Goal: Information Seeking & Learning: Learn about a topic

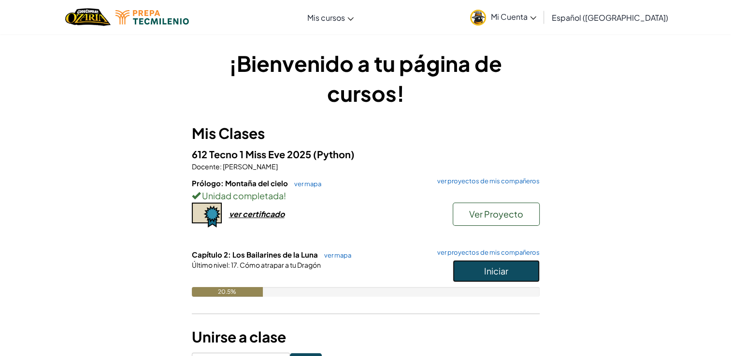
click at [498, 272] on span "Iniciar" at bounding box center [496, 271] width 24 height 11
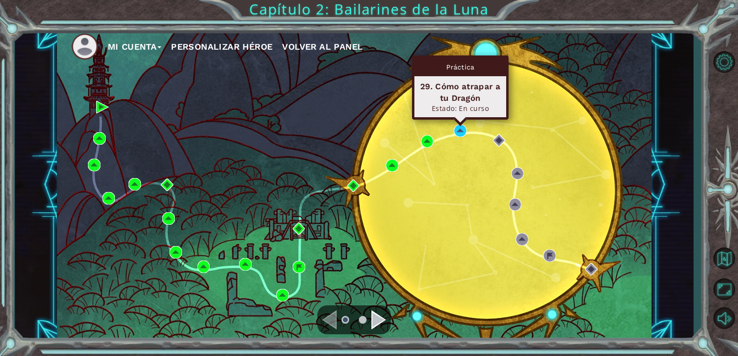
click at [460, 120] on div "Práctica 29. Cómo atrapar a tu Dragón Estado: En curso" at bounding box center [460, 88] width 97 height 64
click at [460, 134] on img at bounding box center [460, 131] width 13 height 13
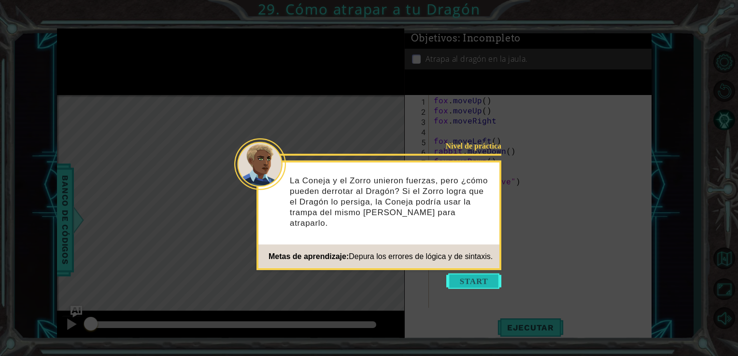
click at [452, 280] on button "Start" at bounding box center [473, 281] width 55 height 15
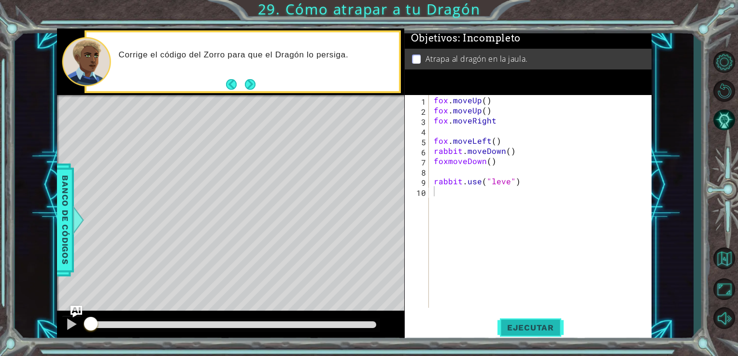
click at [523, 322] on button "Ejecutar" at bounding box center [530, 327] width 66 height 25
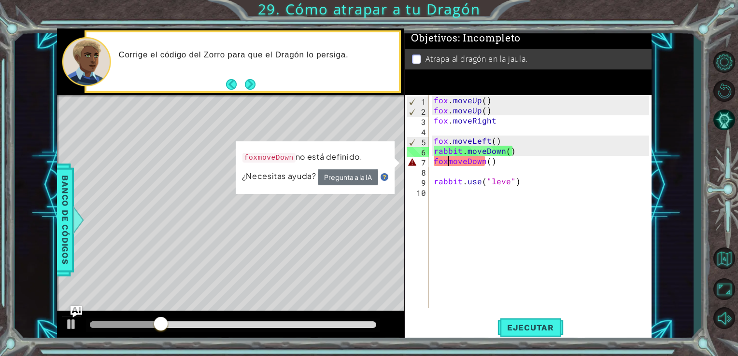
click at [447, 162] on div "fox . moveUp ( ) fox . moveUp ( ) fox . moveRight fox . moveLeft ( ) rabbit . m…" at bounding box center [543, 211] width 223 height 233
type textarea "fox.moveDown()"
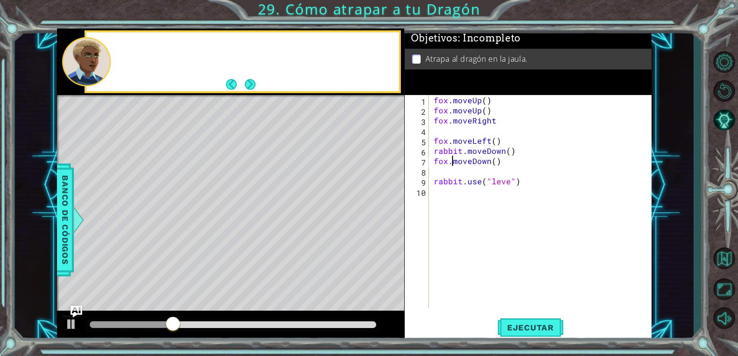
scroll to position [0, 0]
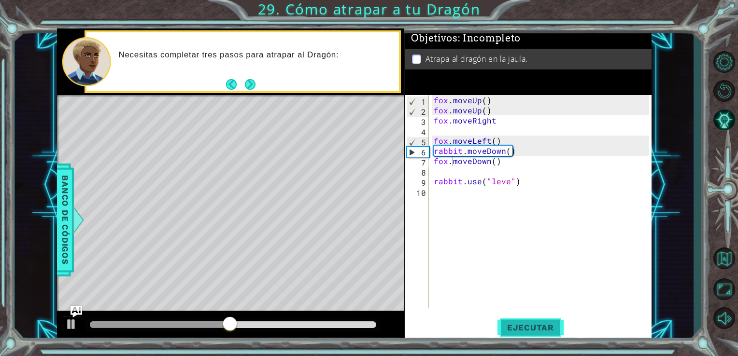
click at [552, 327] on span "Ejecutar" at bounding box center [530, 328] width 66 height 10
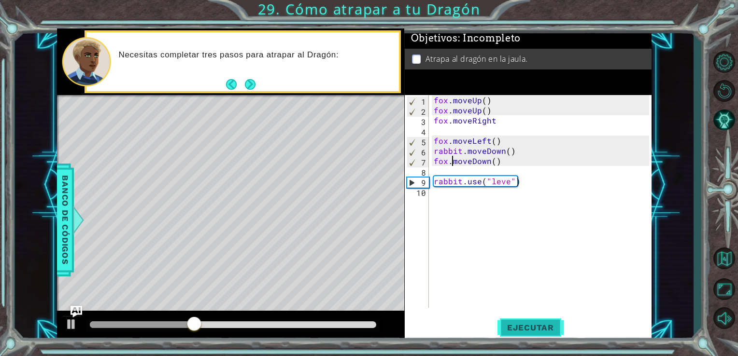
click at [546, 331] on span "Ejecutar" at bounding box center [530, 328] width 66 height 10
click at [438, 198] on div "fox . moveUp ( ) fox . moveUp ( ) fox . moveRight fox . moveLeft ( ) rabbit . m…" at bounding box center [543, 211] width 223 height 233
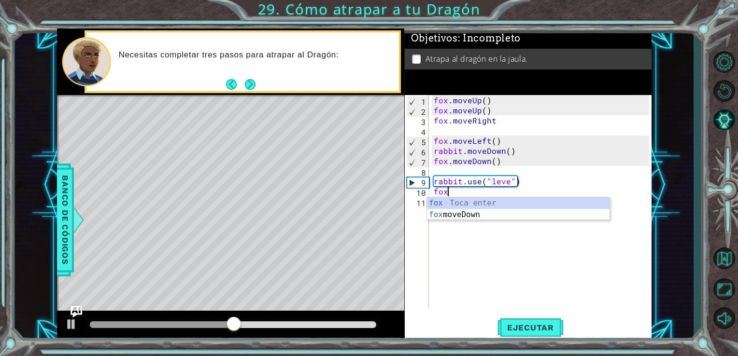
scroll to position [0, 0]
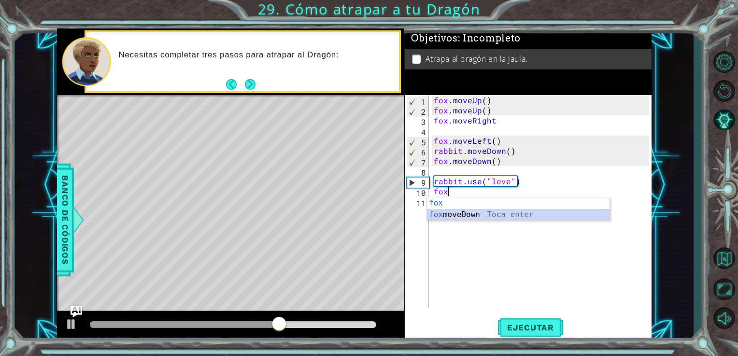
click at [468, 215] on div "[PERSON_NAME] Toca enter [PERSON_NAME] moveDown Toca enter" at bounding box center [518, 221] width 183 height 46
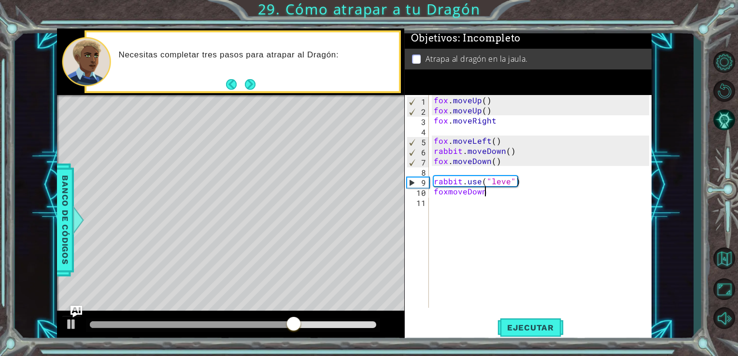
click at [448, 193] on div "[PERSON_NAME] . moveUp ( ) [PERSON_NAME] . moveUp ( ) [PERSON_NAME] . moveRight…" at bounding box center [543, 211] width 223 height 233
click at [490, 192] on div "[PERSON_NAME] . moveUp ( ) [PERSON_NAME] . moveUp ( ) [PERSON_NAME] . moveRight…" at bounding box center [543, 211] width 223 height 233
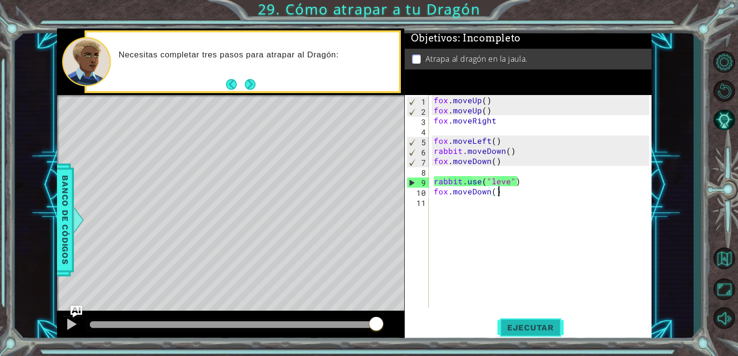
type textarea "fox.moveDown()"
click at [514, 328] on span "Ejecutar" at bounding box center [530, 328] width 66 height 10
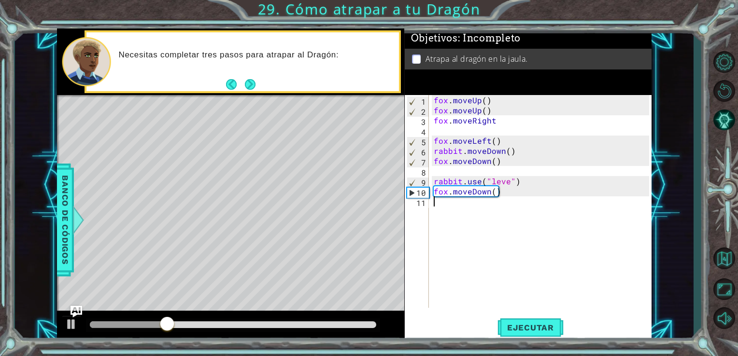
click at [434, 204] on div "[PERSON_NAME] . moveUp ( ) [PERSON_NAME] . moveUp ( ) [PERSON_NAME] . moveRight…" at bounding box center [543, 211] width 223 height 233
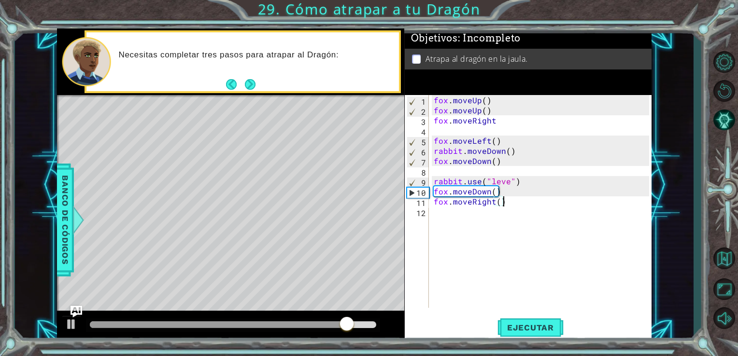
scroll to position [0, 4]
click at [512, 318] on button "Ejecutar" at bounding box center [530, 327] width 66 height 25
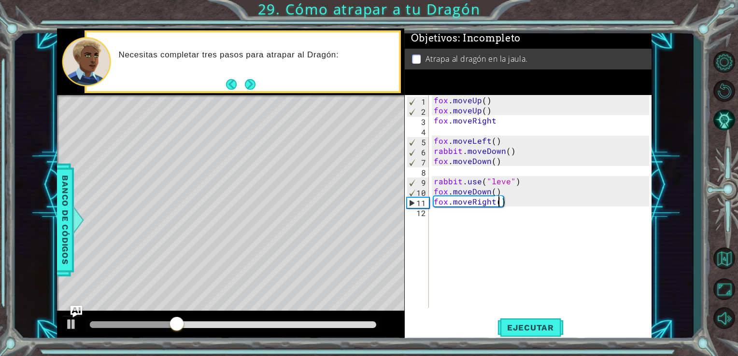
click at [497, 202] on div "[PERSON_NAME] . moveUp ( ) [PERSON_NAME] . moveUp ( ) [PERSON_NAME] . moveRight…" at bounding box center [543, 211] width 223 height 233
type textarea "fox.moveRight(2)"
click at [440, 215] on div "[PERSON_NAME] . moveUp ( ) [PERSON_NAME] . moveUp ( ) [PERSON_NAME] . moveRight…" at bounding box center [543, 211] width 223 height 233
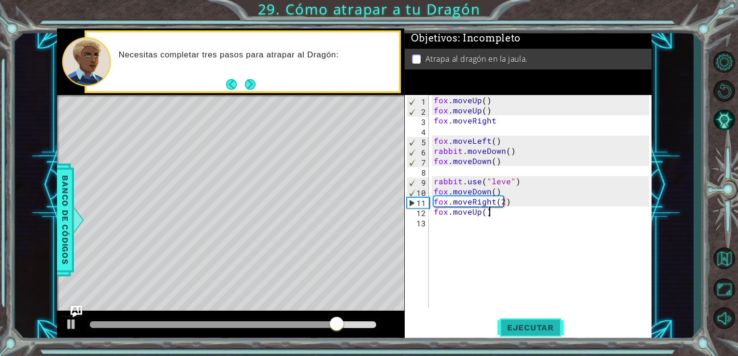
type textarea "fox.moveUp()"
click at [508, 329] on span "Ejecutar" at bounding box center [530, 328] width 66 height 10
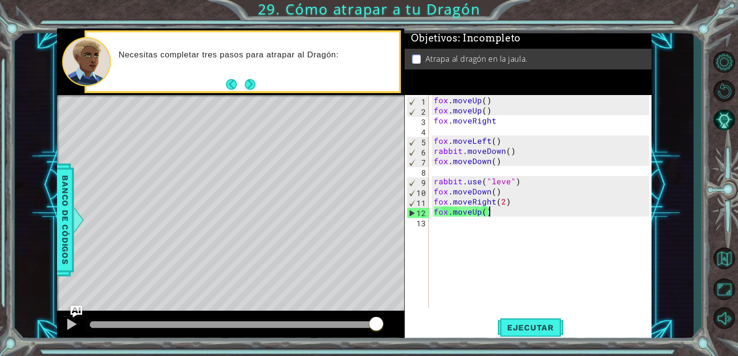
click at [435, 227] on div "[PERSON_NAME] . moveUp ( ) [PERSON_NAME] . moveUp ( ) [PERSON_NAME] . moveRight…" at bounding box center [543, 211] width 223 height 233
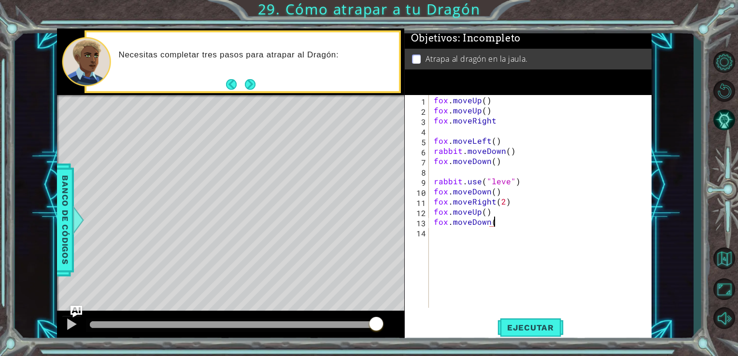
scroll to position [0, 3]
type textarea "fox.moveDown()"
click at [430, 234] on div "[PERSON_NAME].moveDown() 1 2 3 4 5 6 7 8 9 10 11 12 13 14 [PERSON_NAME] . moveU…" at bounding box center [527, 201] width 245 height 213
click at [437, 232] on div "[PERSON_NAME] . moveUp ( ) [PERSON_NAME] . moveUp ( ) [PERSON_NAME] . moveRight…" at bounding box center [543, 211] width 223 height 233
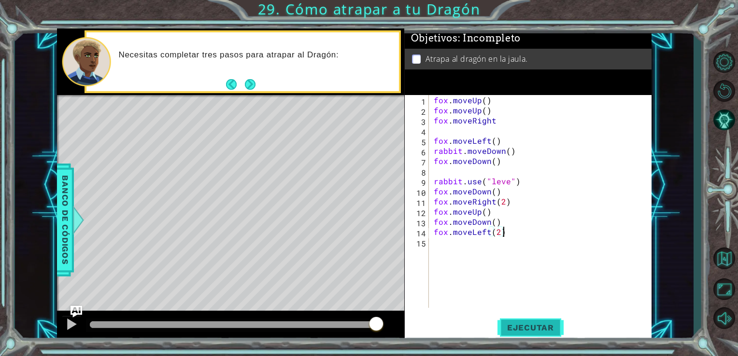
click at [509, 322] on button "Ejecutar" at bounding box center [530, 327] width 66 height 25
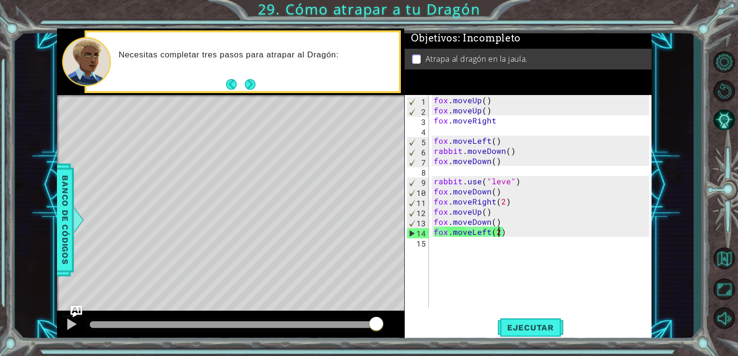
click at [498, 232] on div "[PERSON_NAME] . moveUp ( ) [PERSON_NAME] . moveUp ( ) [PERSON_NAME] . moveRight…" at bounding box center [543, 211] width 223 height 233
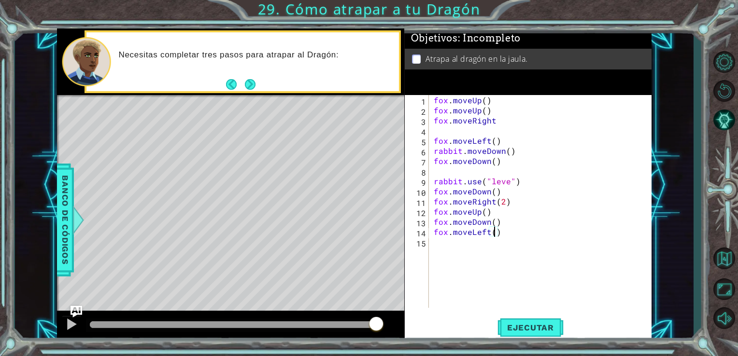
type textarea "fox.moveLeft(1)"
click at [432, 245] on div "[PERSON_NAME] . moveUp ( ) [PERSON_NAME] . moveUp ( ) [PERSON_NAME] . moveRight…" at bounding box center [543, 211] width 223 height 233
click at [497, 222] on div "[PERSON_NAME] . moveUp ( ) [PERSON_NAME] . moveUp ( ) [PERSON_NAME] . moveRight…" at bounding box center [543, 211] width 223 height 233
click at [505, 234] on div "[PERSON_NAME] . moveUp ( ) [PERSON_NAME] . moveUp ( ) [PERSON_NAME] . moveRight…" at bounding box center [543, 211] width 223 height 233
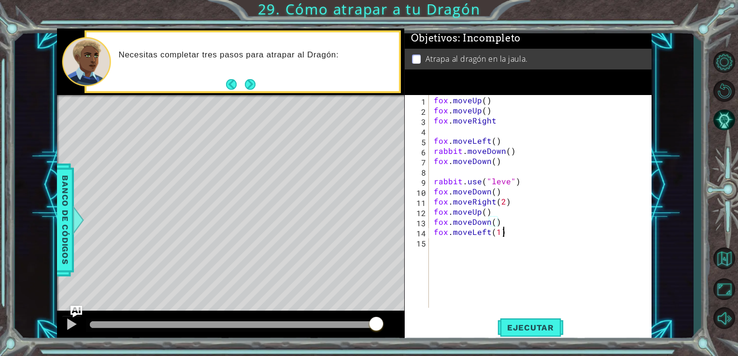
type textarea "fox.moveLeft(1)"
click at [436, 243] on div "[PERSON_NAME] . moveUp ( ) [PERSON_NAME] . moveUp ( ) [PERSON_NAME] . moveRight…" at bounding box center [543, 211] width 223 height 233
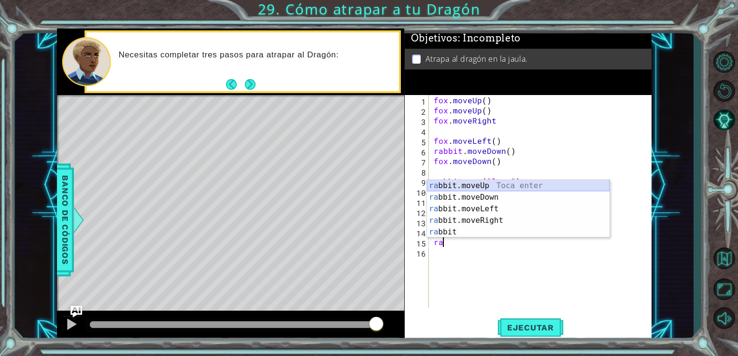
click at [476, 184] on div "ra bbit.moveUp Toca enter ra bbit.moveDown Toca enter ra bbit.moveLeft Toca ent…" at bounding box center [518, 220] width 183 height 81
type textarea "rabbit.moveUp(1)"
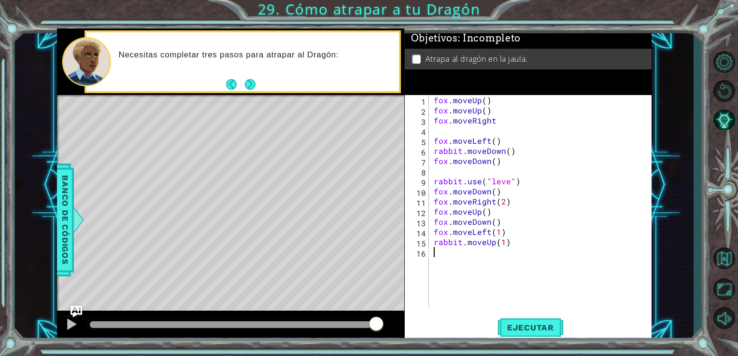
click at [435, 254] on div "[PERSON_NAME] . moveUp ( ) [PERSON_NAME] . moveUp ( ) [PERSON_NAME] . moveRight…" at bounding box center [543, 211] width 223 height 233
type textarea "rabbit.use("lever")"
click at [532, 327] on span "Ejecutar" at bounding box center [530, 328] width 66 height 10
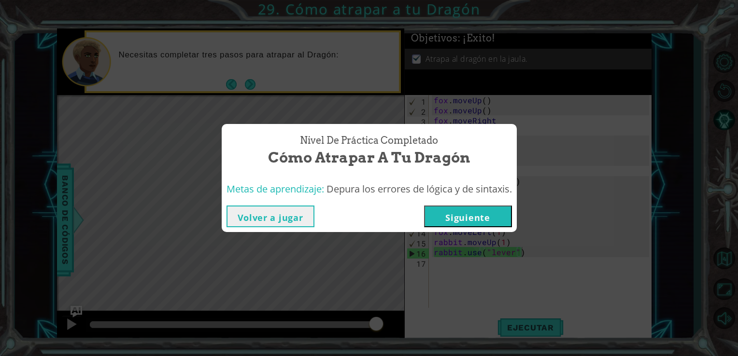
click at [465, 212] on button "Siguiente" at bounding box center [468, 217] width 88 height 22
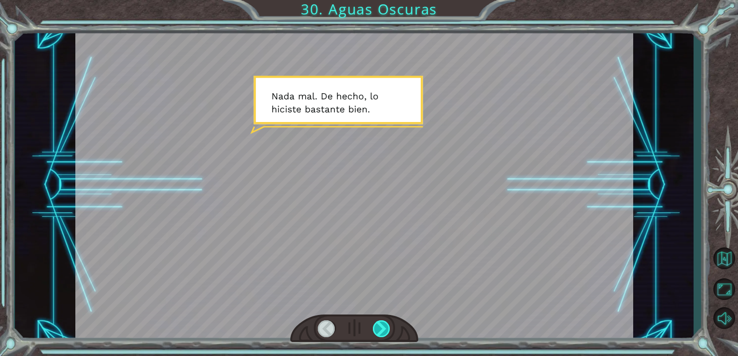
click at [381, 322] on div at bounding box center [382, 329] width 18 height 17
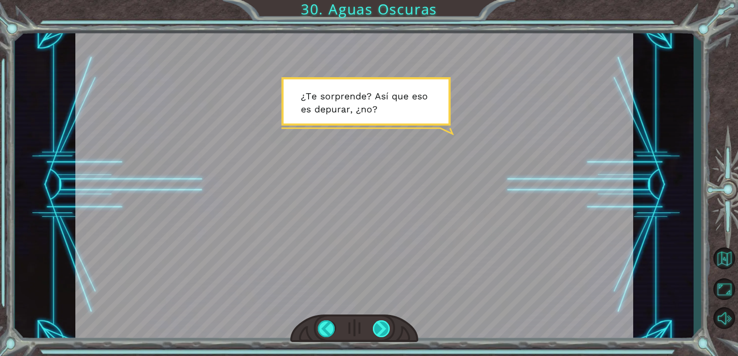
click at [382, 331] on div at bounding box center [382, 329] width 18 height 17
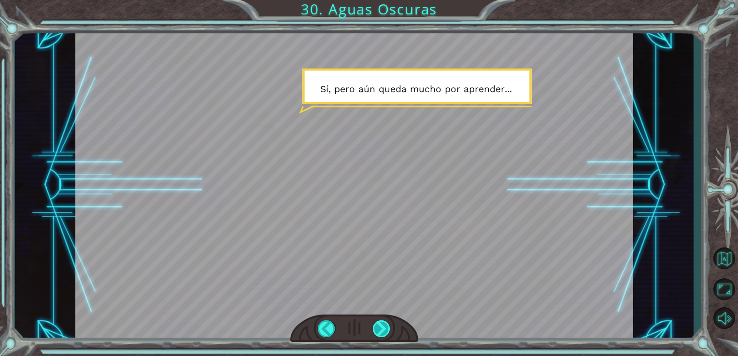
click at [382, 331] on div at bounding box center [382, 329] width 18 height 17
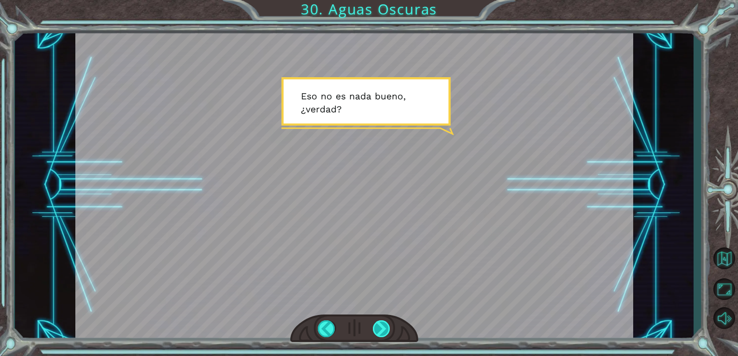
click at [382, 331] on div at bounding box center [382, 329] width 18 height 17
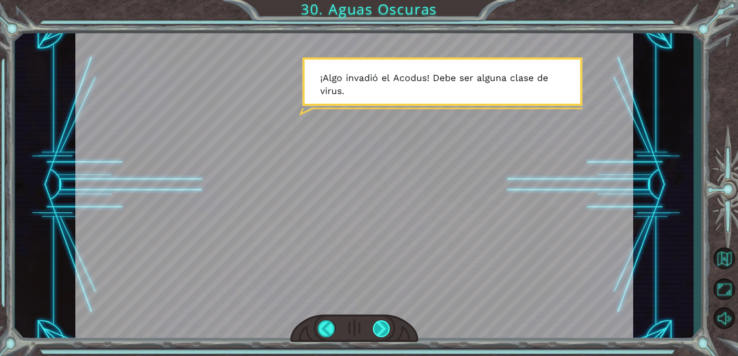
click at [382, 331] on div at bounding box center [382, 329] width 18 height 17
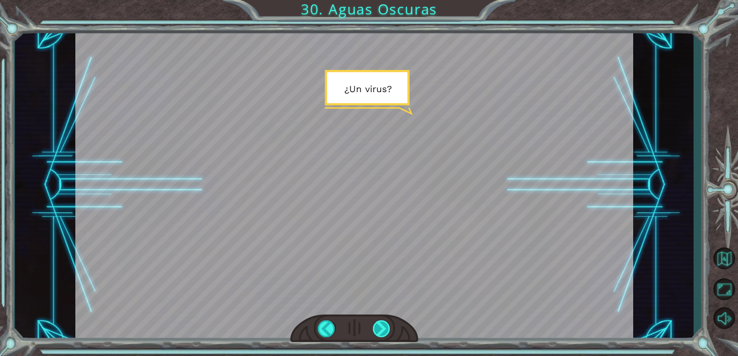
click at [382, 331] on div at bounding box center [382, 329] width 18 height 17
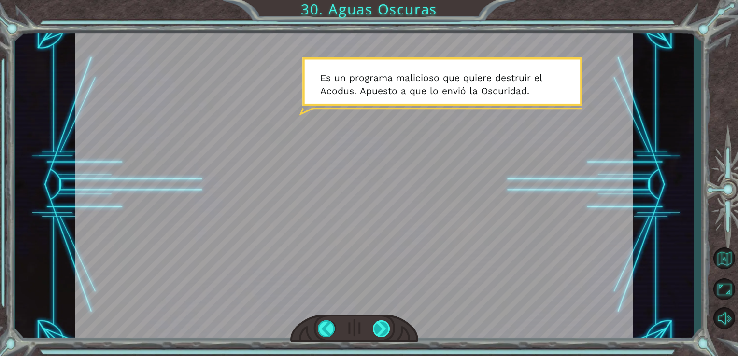
click at [382, 331] on div at bounding box center [382, 329] width 18 height 17
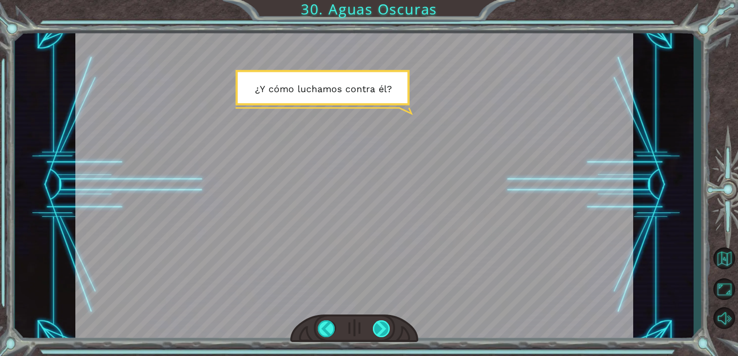
click at [382, 331] on div at bounding box center [382, 329] width 18 height 17
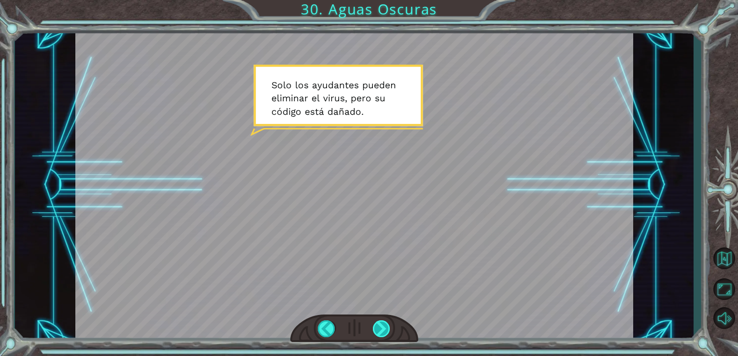
click at [382, 331] on div at bounding box center [382, 329] width 18 height 17
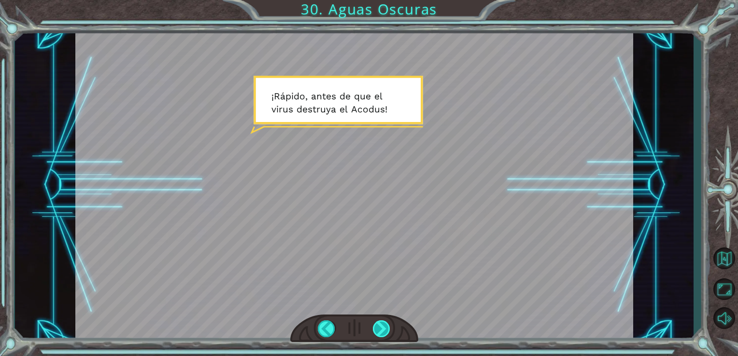
click at [382, 331] on div at bounding box center [382, 329] width 18 height 17
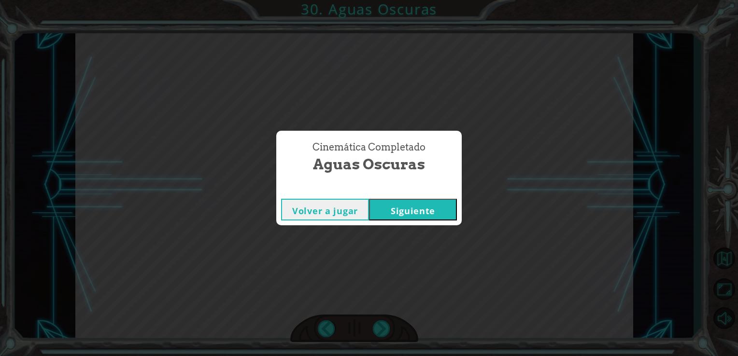
click at [406, 217] on button "Siguiente" at bounding box center [413, 210] width 88 height 22
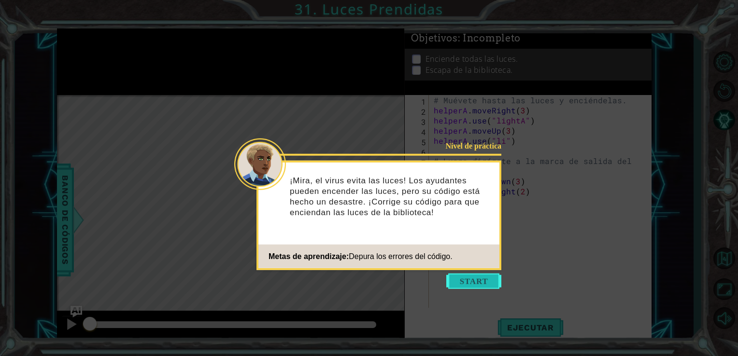
click at [466, 275] on button "Start" at bounding box center [473, 281] width 55 height 15
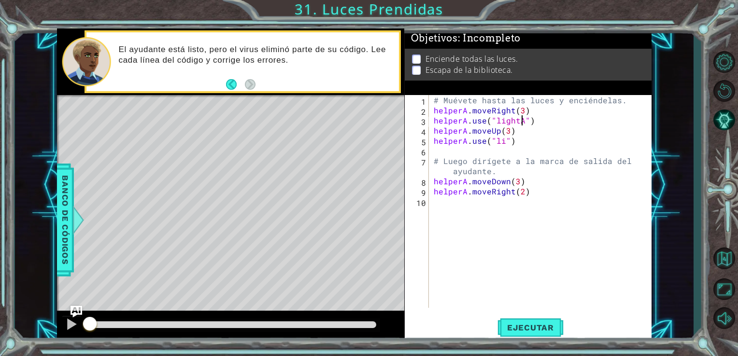
click at [522, 121] on div "# Muévete hasta las luces y enciéndelas. helperA . moveRight ( 3 ) helperA . us…" at bounding box center [543, 211] width 223 height 233
click at [513, 131] on div ""light A" Toca enter" at bounding box center [573, 144] width 183 height 35
type textarea "helperA.use("lightA")"
click at [523, 330] on span "Ejecutar" at bounding box center [530, 328] width 66 height 10
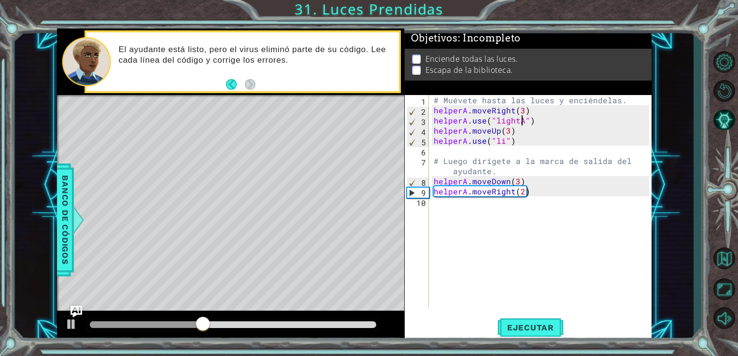
click at [432, 151] on div "# Muévete hasta las luces y enciéndelas. helperA . moveRight ( 3 ) helperA . us…" at bounding box center [543, 211] width 223 height 233
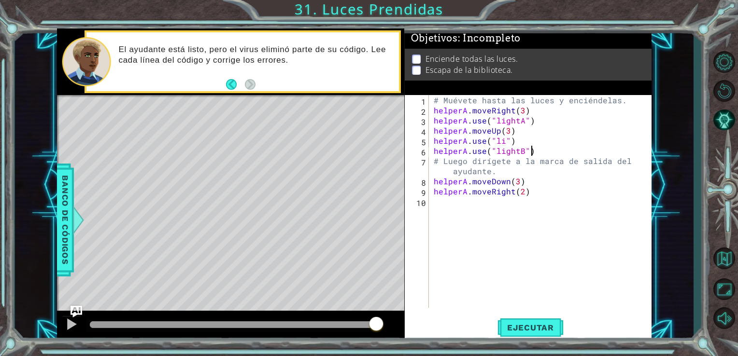
scroll to position [0, 5]
click at [514, 325] on span "Ejecutar" at bounding box center [530, 328] width 66 height 10
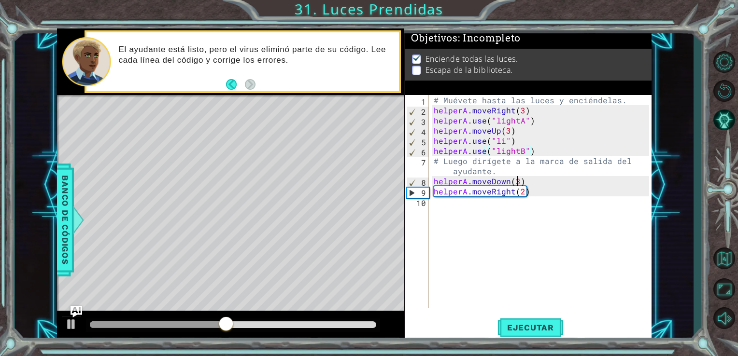
click at [518, 183] on div "# Muévete hasta las luces y enciéndelas. helperA . moveRight ( 3 ) helperA . us…" at bounding box center [543, 211] width 223 height 233
type textarea "helperA.moveDown()"
click at [503, 319] on button "Ejecutar" at bounding box center [530, 327] width 66 height 25
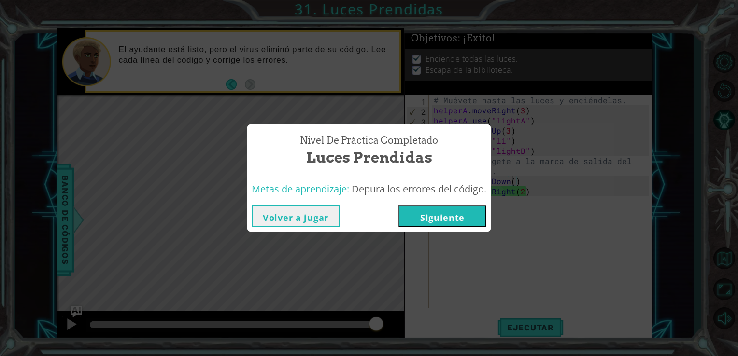
click at [326, 215] on button "Volver a jugar" at bounding box center [296, 217] width 88 height 22
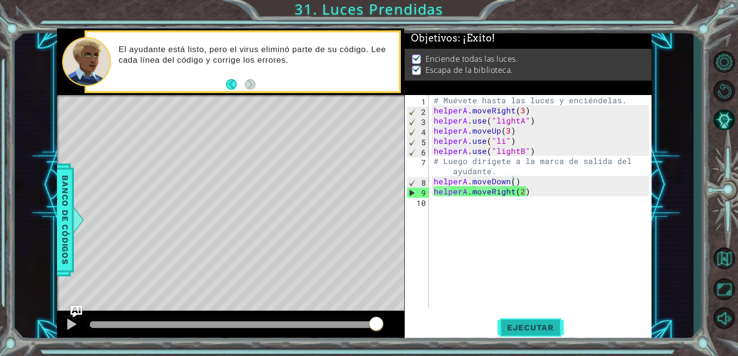
click at [549, 328] on span "Ejecutar" at bounding box center [530, 328] width 66 height 10
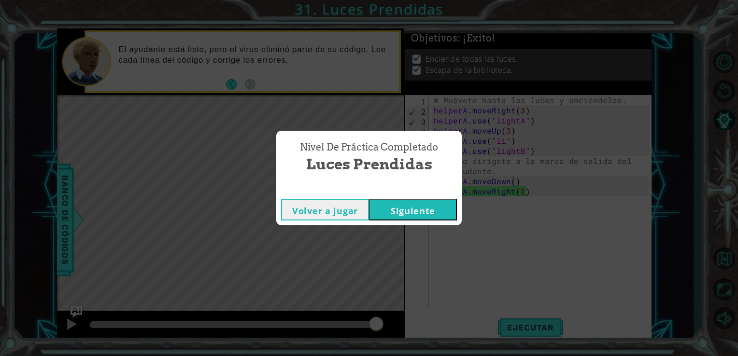
click at [427, 206] on button "Siguiente" at bounding box center [413, 210] width 88 height 22
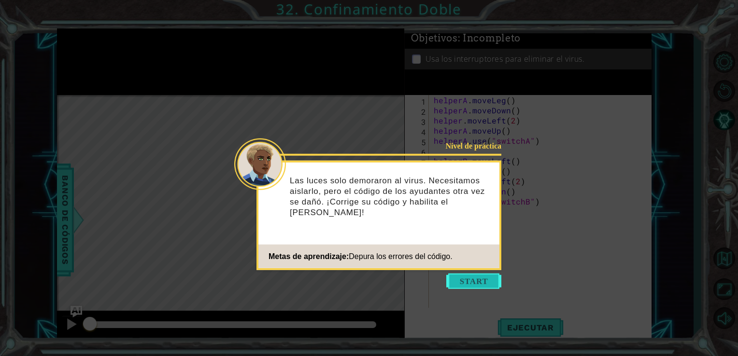
click at [470, 283] on button "Start" at bounding box center [473, 281] width 55 height 15
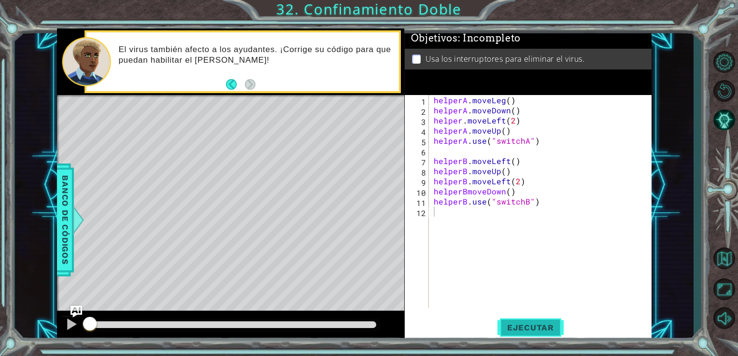
click at [514, 322] on button "Ejecutar" at bounding box center [530, 327] width 66 height 25
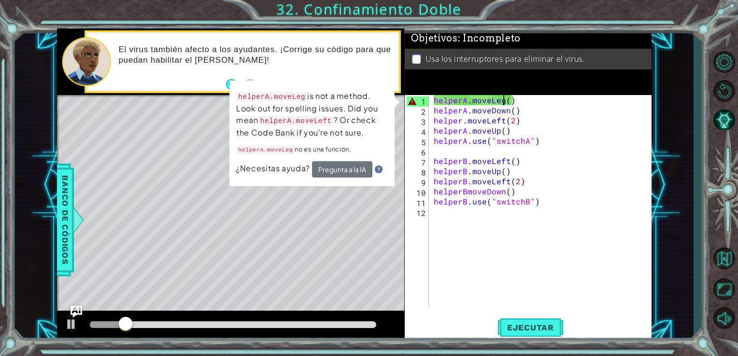
click at [503, 102] on div "helperA . moveLeg ( ) helperA . moveDown ( ) helper . moveLeft ( 2 ) helperA . …" at bounding box center [543, 211] width 223 height 233
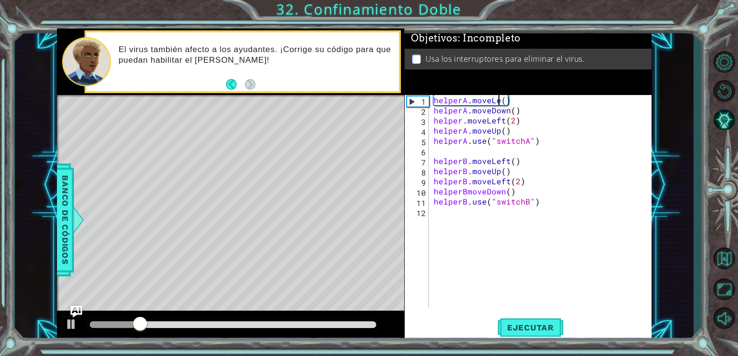
scroll to position [0, 4]
click at [511, 329] on span "Ejecutar" at bounding box center [530, 328] width 66 height 10
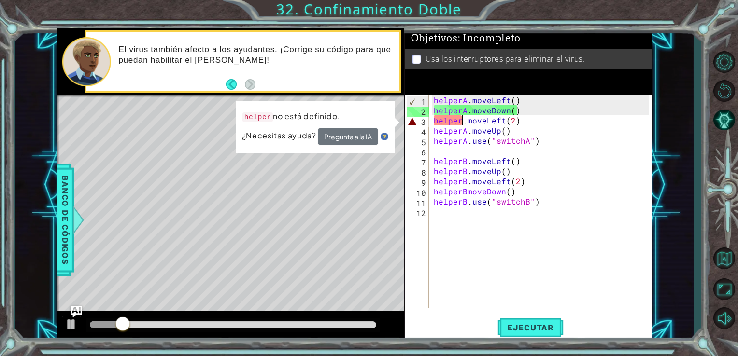
click at [462, 125] on div "helperA . moveLeft ( ) helperA . moveDown ( ) helper . moveLeft ( 2 ) helperA .…" at bounding box center [543, 211] width 223 height 233
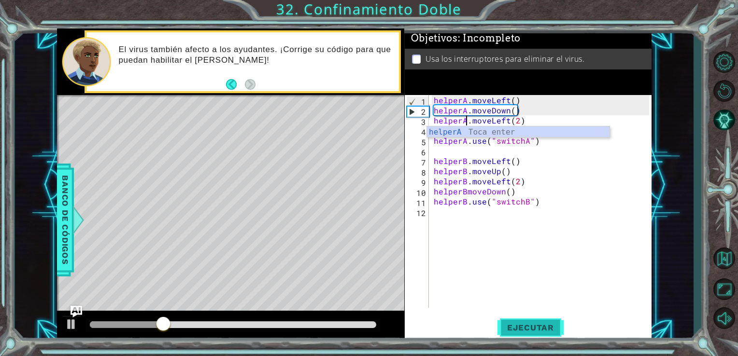
click at [520, 323] on span "Ejecutar" at bounding box center [530, 328] width 66 height 10
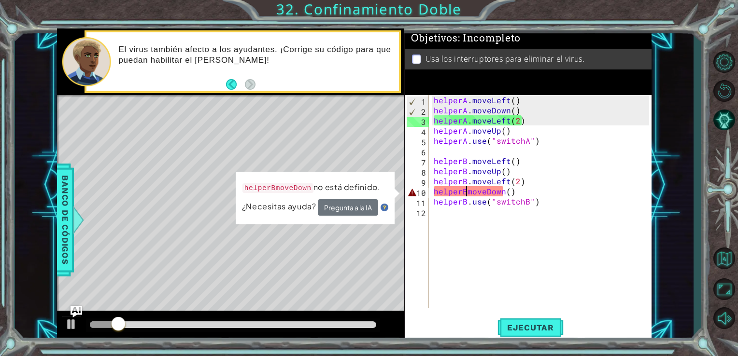
click at [466, 192] on div "helperA . moveLeft ( ) helperA . moveDown ( ) helperA . moveLeft ( 2 ) helperA …" at bounding box center [543, 211] width 223 height 233
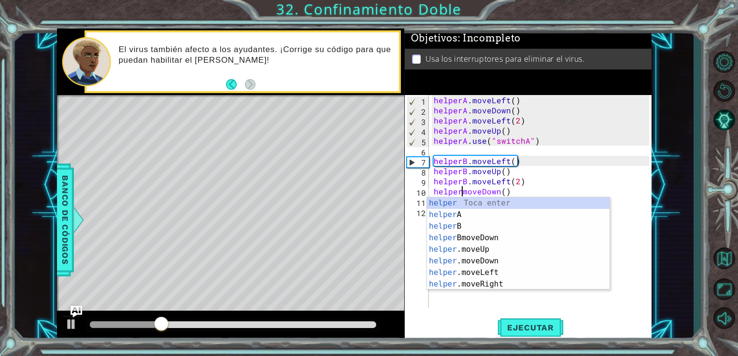
type textarea "helper.moveDown()"
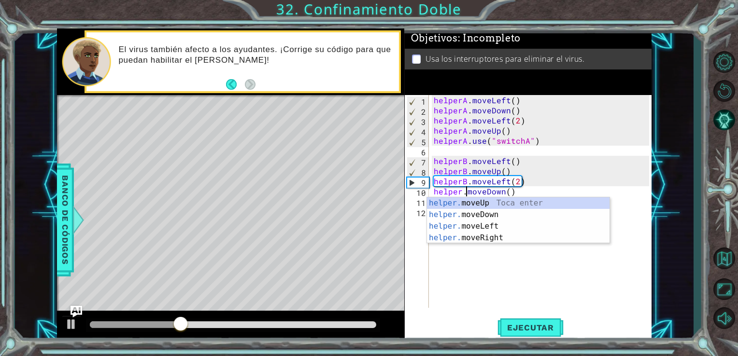
click at [519, 287] on div "helperA . moveLeft ( ) helperA . moveDown ( ) helperA . moveLeft ( 2 ) helperA …" at bounding box center [543, 211] width 223 height 233
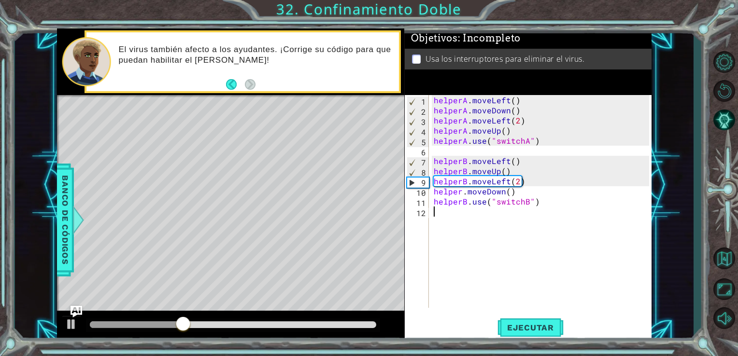
scroll to position [0, 0]
click at [518, 329] on span "Ejecutar" at bounding box center [530, 328] width 66 height 10
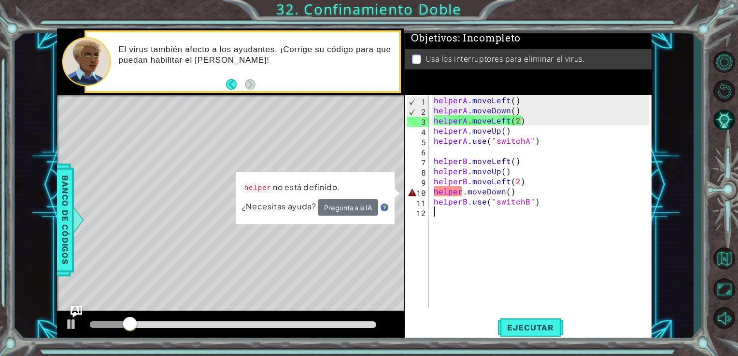
click at [460, 194] on div "helperA . moveLeft ( ) helperA . moveDown ( ) helperA . moveLeft ( 2 ) helperA …" at bounding box center [543, 211] width 223 height 233
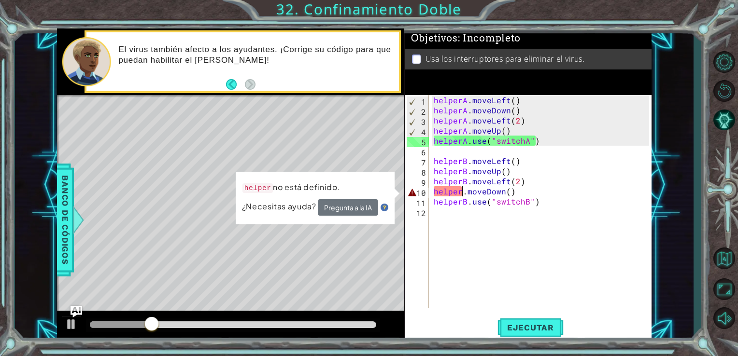
scroll to position [0, 2]
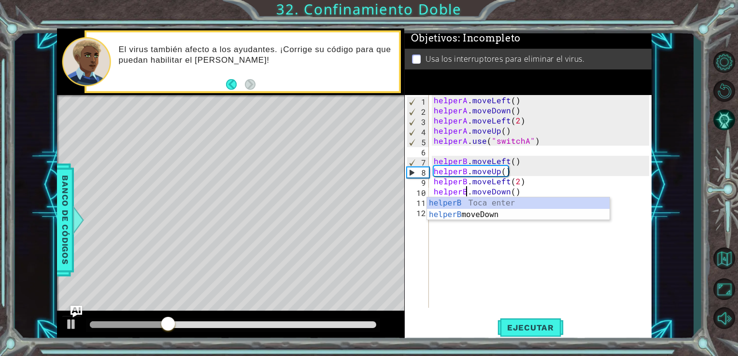
type textarea "helperB.moveDown()"
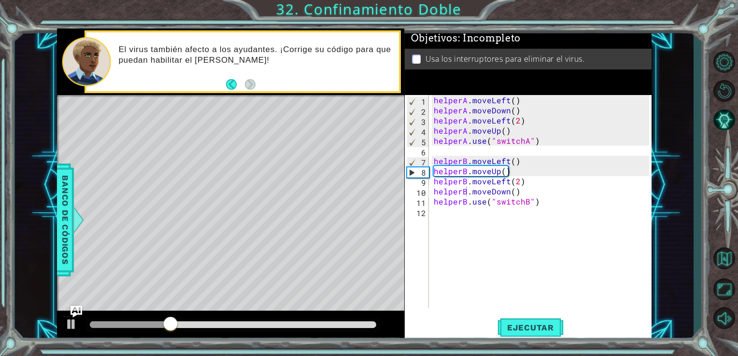
click at [456, 314] on div "helperB.moveDown() 1 2 3 4 5 6 7 8 9 10 11 12 helperA . moveLeft ( ) helperA . …" at bounding box center [528, 218] width 247 height 247
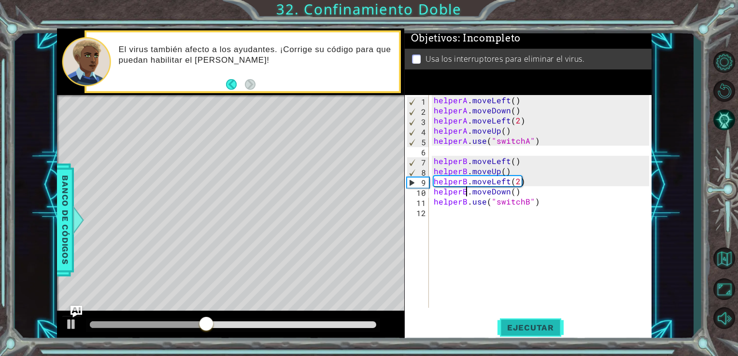
click at [523, 324] on span "Ejecutar" at bounding box center [530, 328] width 66 height 10
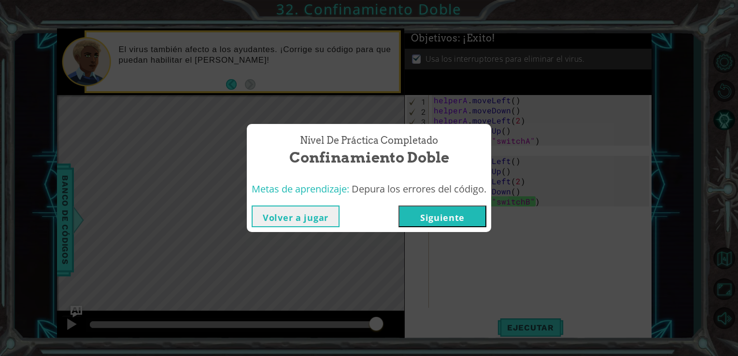
click at [427, 217] on button "Siguiente" at bounding box center [442, 217] width 88 height 22
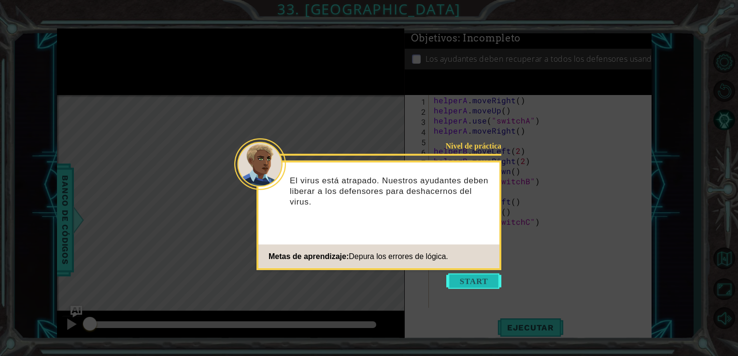
click at [467, 278] on button "Start" at bounding box center [473, 281] width 55 height 15
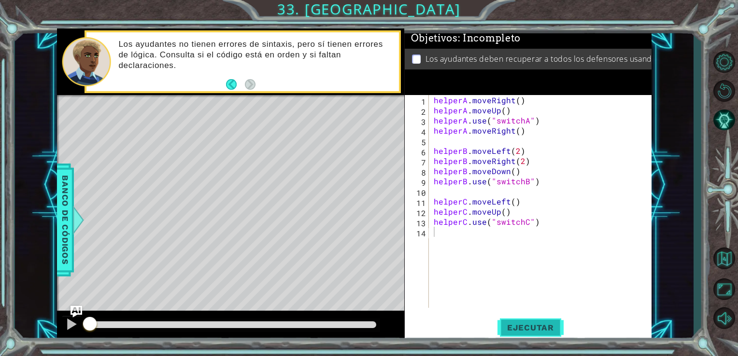
click at [542, 328] on span "Ejecutar" at bounding box center [530, 328] width 66 height 10
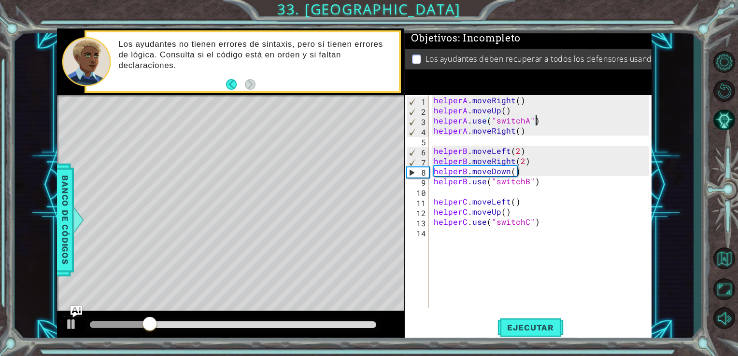
click at [536, 124] on div "helperA . moveRight ( ) helperA . moveUp ( ) helperA . use ( "switchA" ) helper…" at bounding box center [543, 211] width 223 height 233
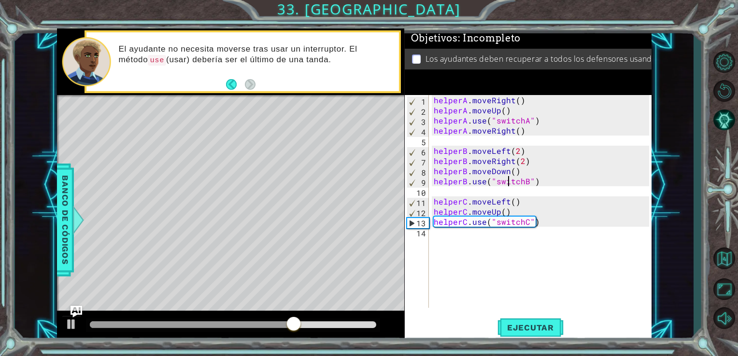
click at [507, 184] on div "helperA . moveRight ( ) helperA . moveUp ( ) helperA . use ( "switchA" ) helper…" at bounding box center [543, 211] width 223 height 233
click at [523, 329] on span "Ejecutar" at bounding box center [530, 328] width 66 height 10
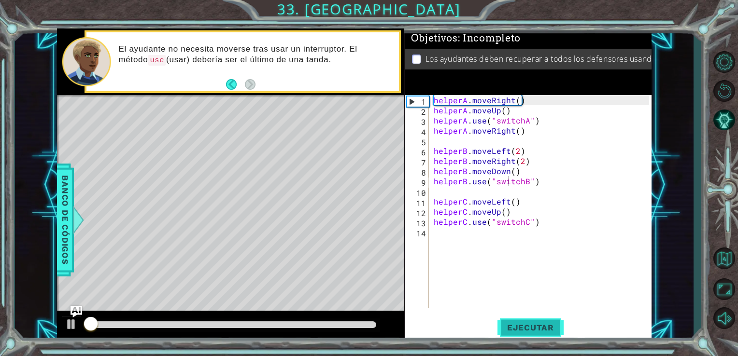
click at [523, 329] on span "Ejecutar" at bounding box center [530, 328] width 66 height 10
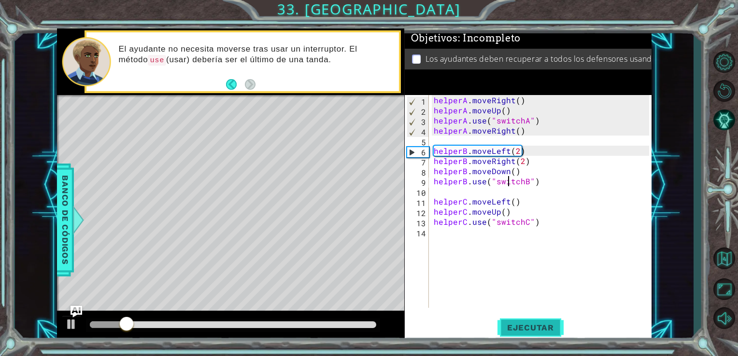
click at [523, 331] on span "Ejecutar" at bounding box center [530, 328] width 66 height 10
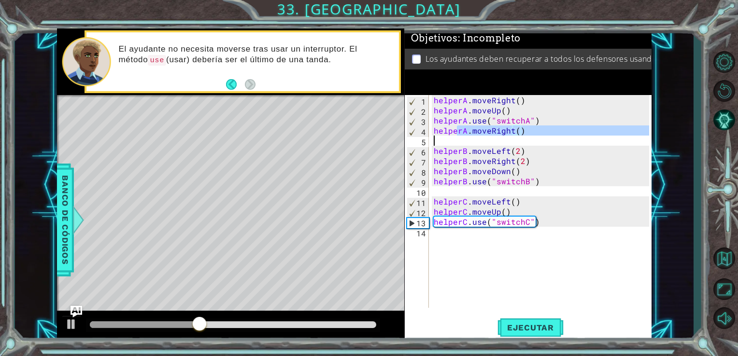
drag, startPoint x: 455, startPoint y: 133, endPoint x: 543, endPoint y: 146, distance: 88.8
click at [543, 146] on div "helperA . moveRight ( ) helperA . moveUp ( ) helperA . use ( "switchA" ) helper…" at bounding box center [543, 211] width 223 height 233
type textarea "helperA.moveRight()"
click at [543, 146] on div "helperA . moveRight ( ) helperA . moveUp ( ) helperA . use ( "switchA" ) helper…" at bounding box center [541, 201] width 218 height 213
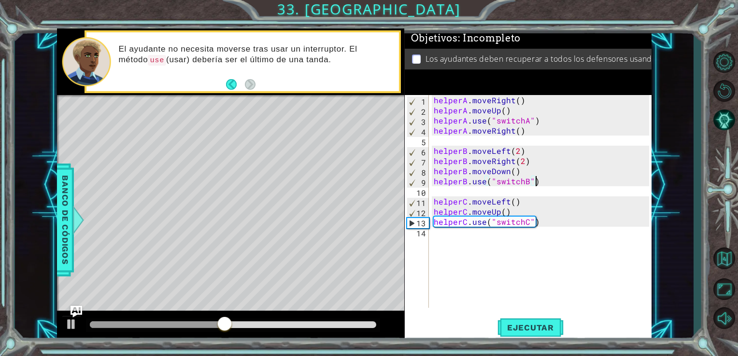
click at [537, 183] on div "helperA . moveRight ( ) helperA . moveUp ( ) helperA . use ( "switchA" ) helper…" at bounding box center [543, 211] width 223 height 233
click at [513, 214] on div "helperA . moveRight ( ) helperA . moveUp ( ) helperA . use ( "switchA" ) helper…" at bounding box center [543, 211] width 223 height 233
type textarea "helperC.moveUp()"
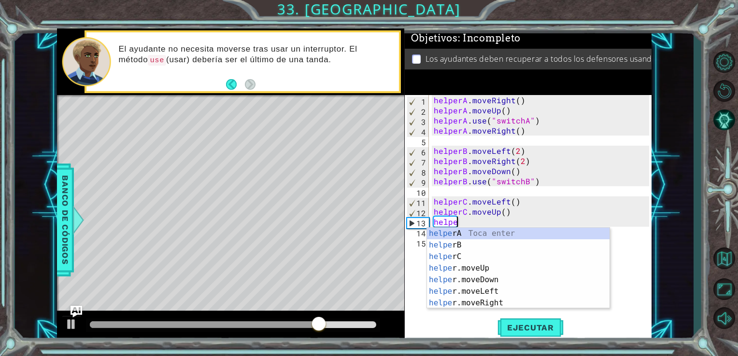
scroll to position [0, 1]
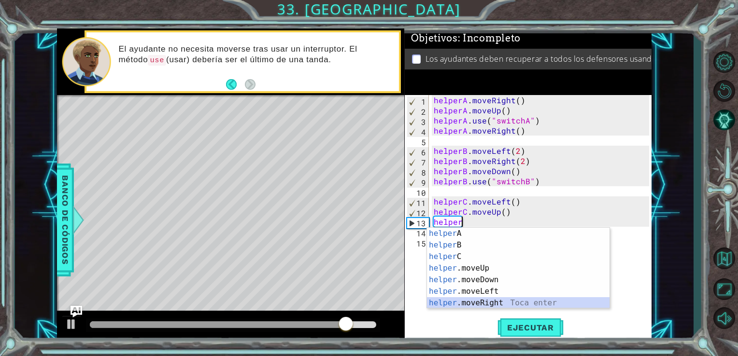
click at [479, 301] on div "helper A Toca enter helper B Toca enter helper C Toca enter helper .moveUp Toca…" at bounding box center [518, 280] width 183 height 104
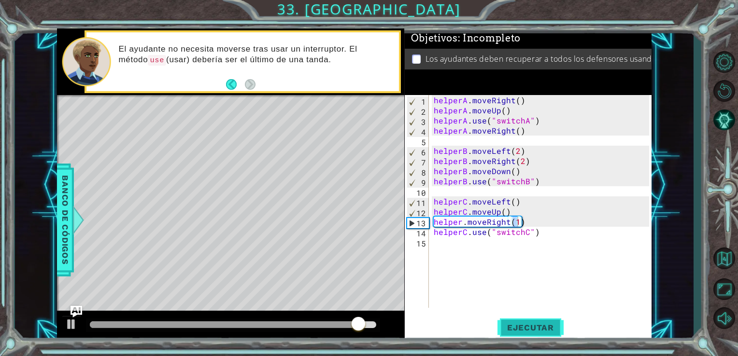
click at [533, 321] on button "Ejecutar" at bounding box center [530, 327] width 66 height 25
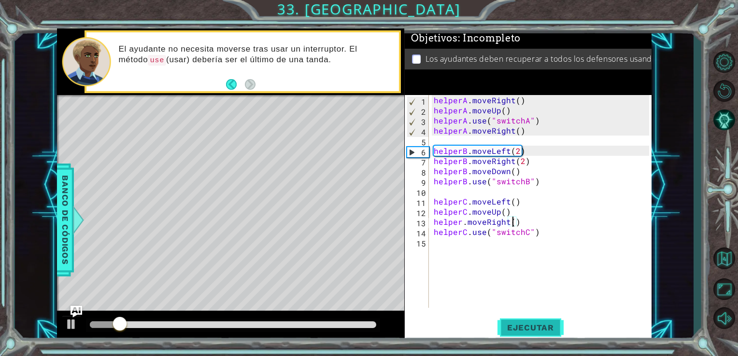
click at [516, 324] on span "Ejecutar" at bounding box center [530, 328] width 66 height 10
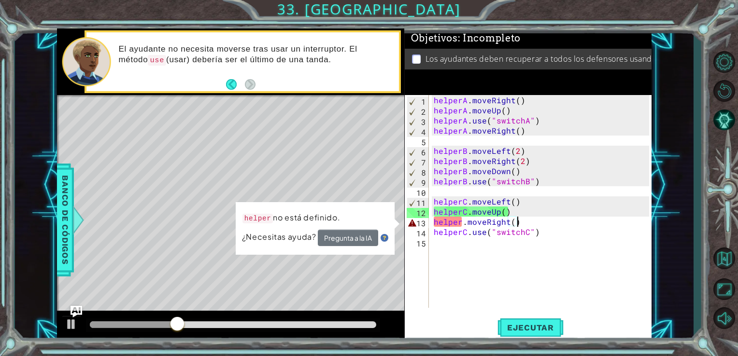
click at [520, 221] on div "helperA . moveRight ( ) helperA . moveUp ( ) helperA . use ( "switchA" ) helper…" at bounding box center [543, 211] width 223 height 233
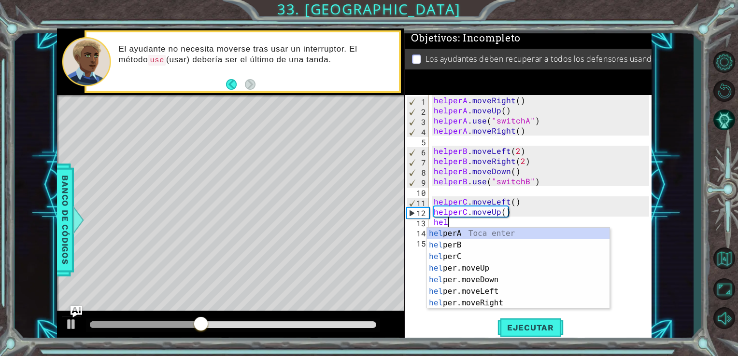
scroll to position [0, 0]
type textarea "h"
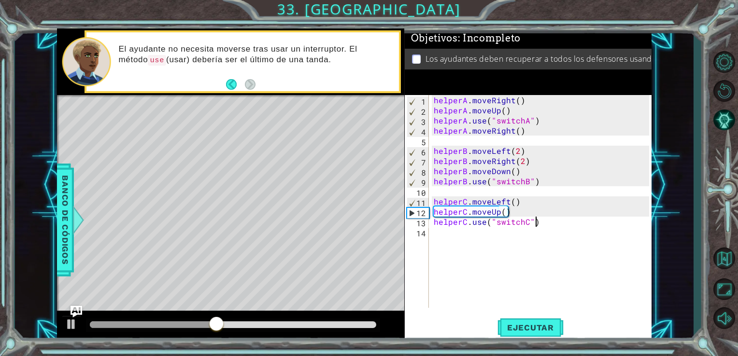
click at [536, 223] on div "helperA . moveRight ( ) helperA . moveUp ( ) helperA . use ( "switchA" ) helper…" at bounding box center [543, 211] width 223 height 233
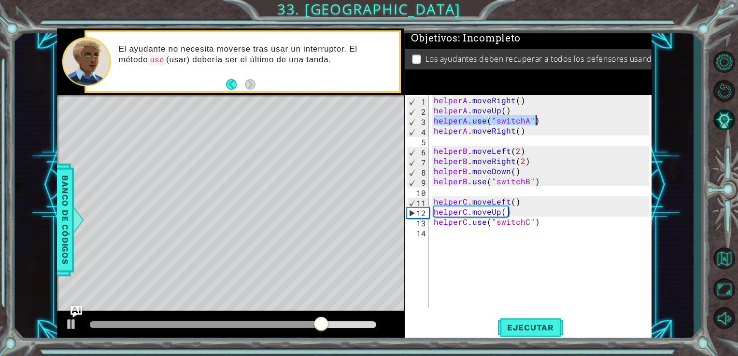
drag, startPoint x: 433, startPoint y: 121, endPoint x: 534, endPoint y: 120, distance: 100.9
click at [534, 120] on div "helperA . moveRight ( ) helperA . moveUp ( ) helperA . use ( "switchA" ) helper…" at bounding box center [543, 211] width 223 height 233
type textarea "helperA.use("switchA")"
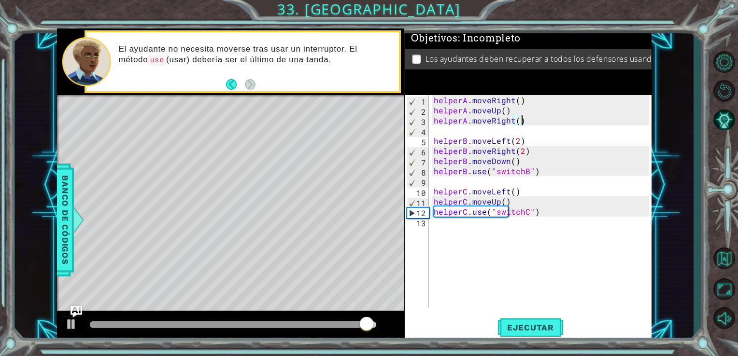
click at [523, 122] on div "helperA . moveRight ( ) helperA . moveUp ( ) helperA . moveRight ( ) helperB . …" at bounding box center [543, 211] width 223 height 233
type textarea "helperA.moveRight()"
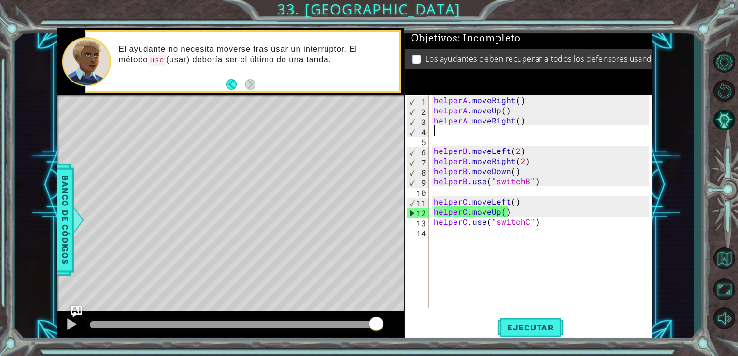
paste textarea "helperA.use("switchA")"
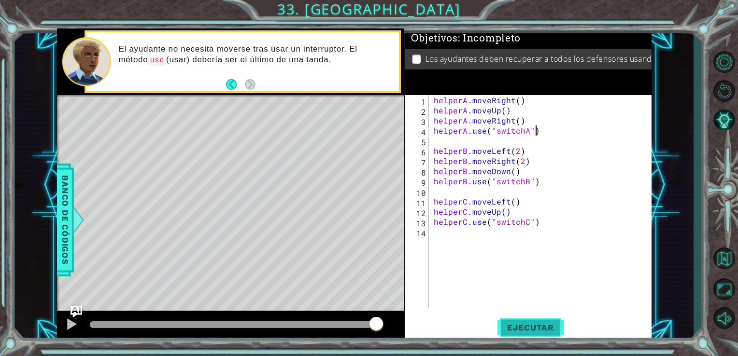
click at [530, 327] on span "Ejecutar" at bounding box center [530, 328] width 66 height 10
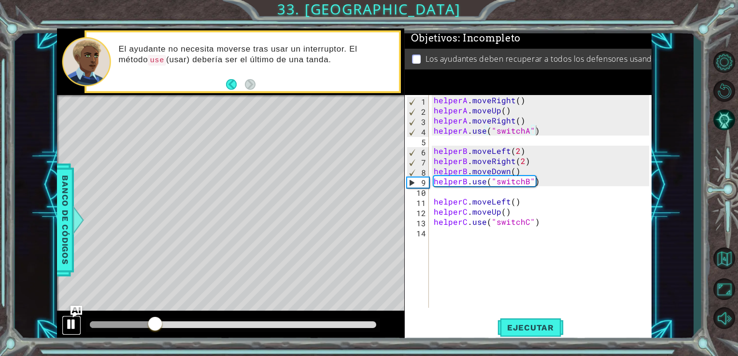
click at [70, 322] on div at bounding box center [71, 324] width 13 height 13
click at [527, 325] on span "Ejecutar" at bounding box center [530, 328] width 66 height 10
click at [511, 162] on div "helperA . moveRight ( ) helperA . moveUp ( ) helperA . moveRight ( ) helperA . …" at bounding box center [543, 211] width 223 height 233
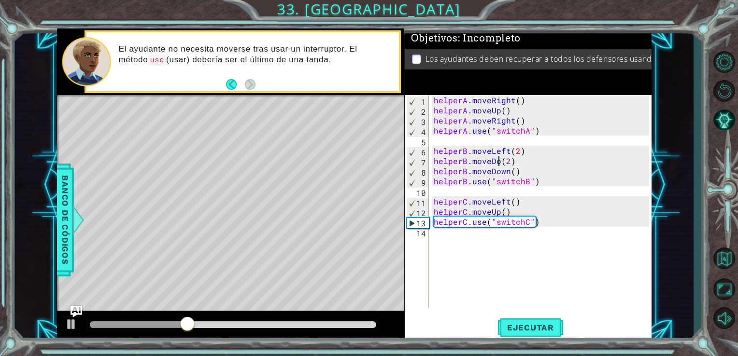
scroll to position [0, 4]
click at [520, 320] on button "Ejecutar" at bounding box center [530, 327] width 66 height 25
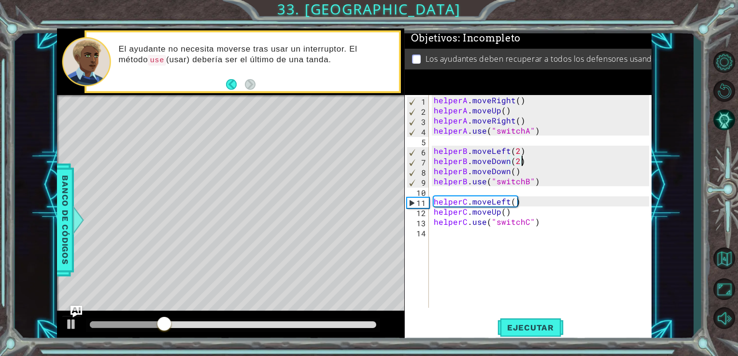
click at [522, 164] on div "helperA . moveRight ( ) helperA . moveUp ( ) helperA . moveRight ( ) helperA . …" at bounding box center [543, 211] width 223 height 233
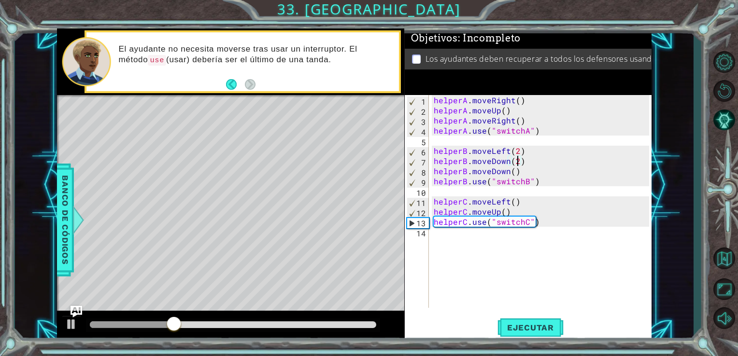
click at [517, 161] on div "helperA . moveRight ( ) helperA . moveUp ( ) helperA . moveRight ( ) helperA . …" at bounding box center [543, 211] width 223 height 233
click at [506, 170] on div "helperA . moveRight ( ) helperA . moveUp ( ) helperA . moveRight ( ) helperA . …" at bounding box center [543, 211] width 223 height 233
click at [516, 174] on div "helperA . moveRight ( ) helperA . moveUp ( ) helperA . moveRight ( ) helperA . …" at bounding box center [543, 211] width 223 height 233
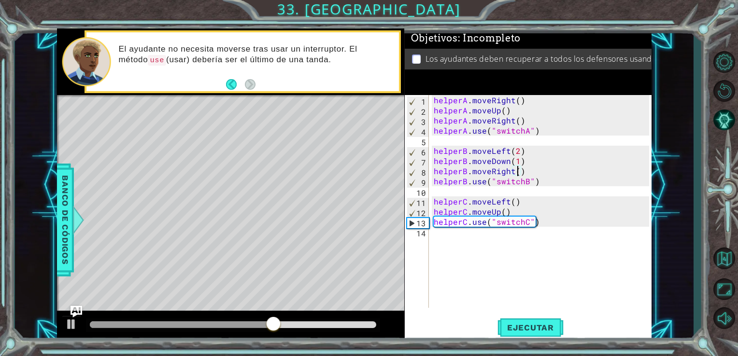
scroll to position [0, 5]
click at [519, 326] on span "Ejecutar" at bounding box center [530, 328] width 66 height 10
click at [509, 214] on div "helperA . moveRight ( ) helperA . moveUp ( ) helperA . moveRight ( ) helperA . …" at bounding box center [543, 211] width 223 height 233
type textarea "helperC.moveUp()"
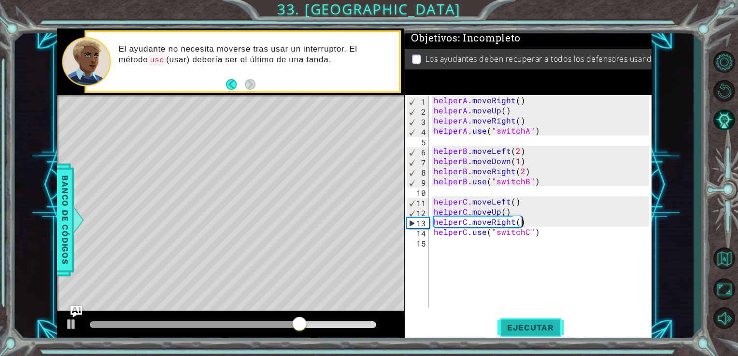
type textarea "helperC.moveRight()"
click at [514, 320] on button "Ejecutar" at bounding box center [530, 327] width 66 height 25
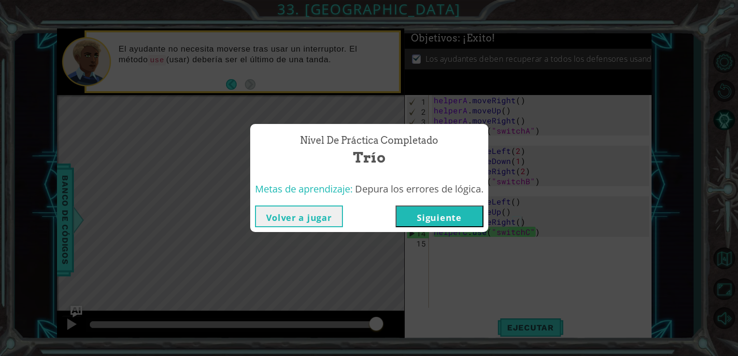
click at [446, 213] on button "Siguiente" at bounding box center [440, 217] width 88 height 22
